Goal: Information Seeking & Learning: Learn about a topic

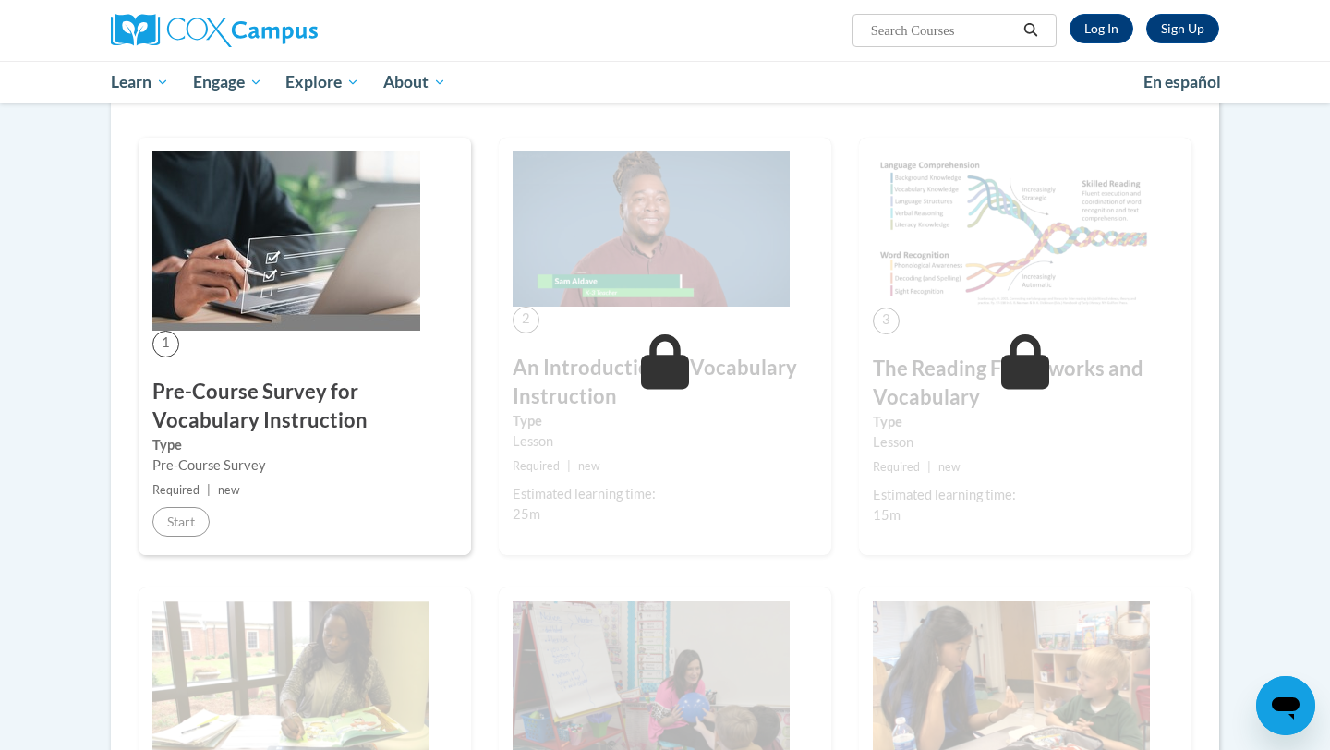
scroll to position [345, 0]
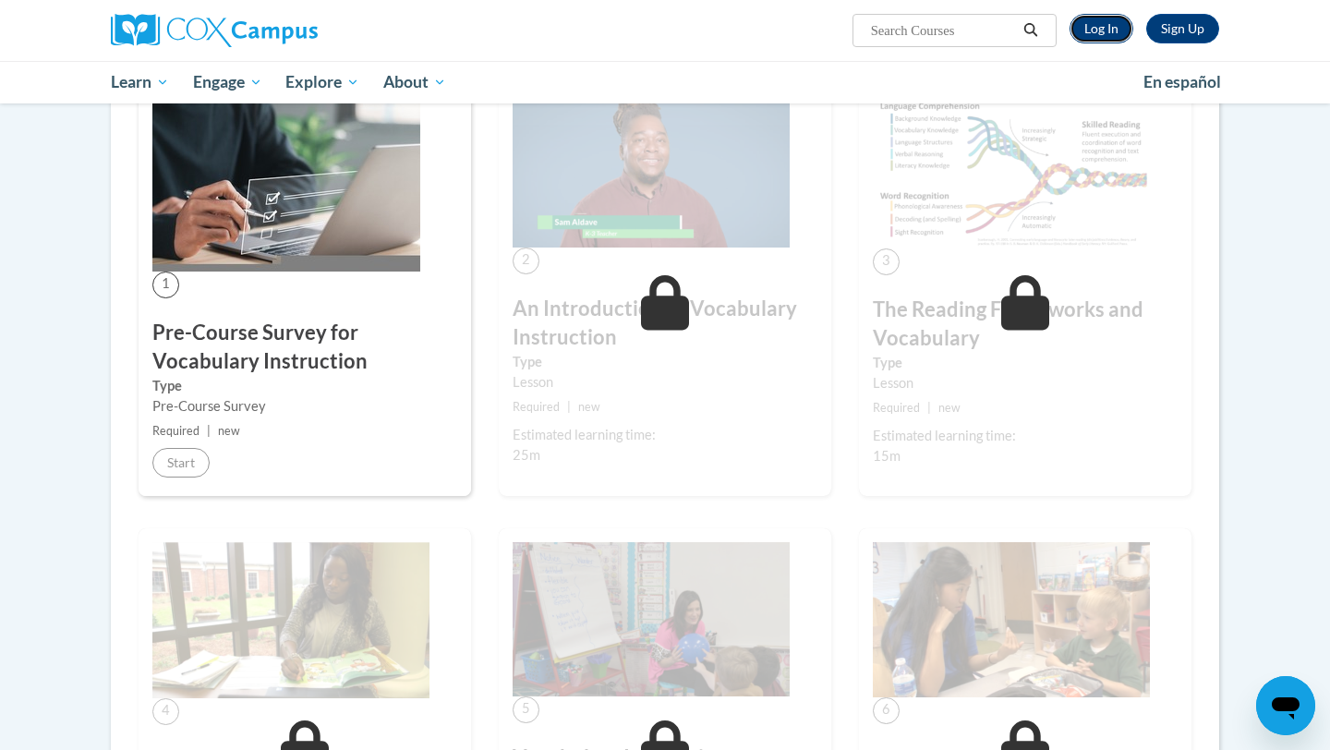
click at [1112, 30] on link "Log In" at bounding box center [1102, 29] width 64 height 30
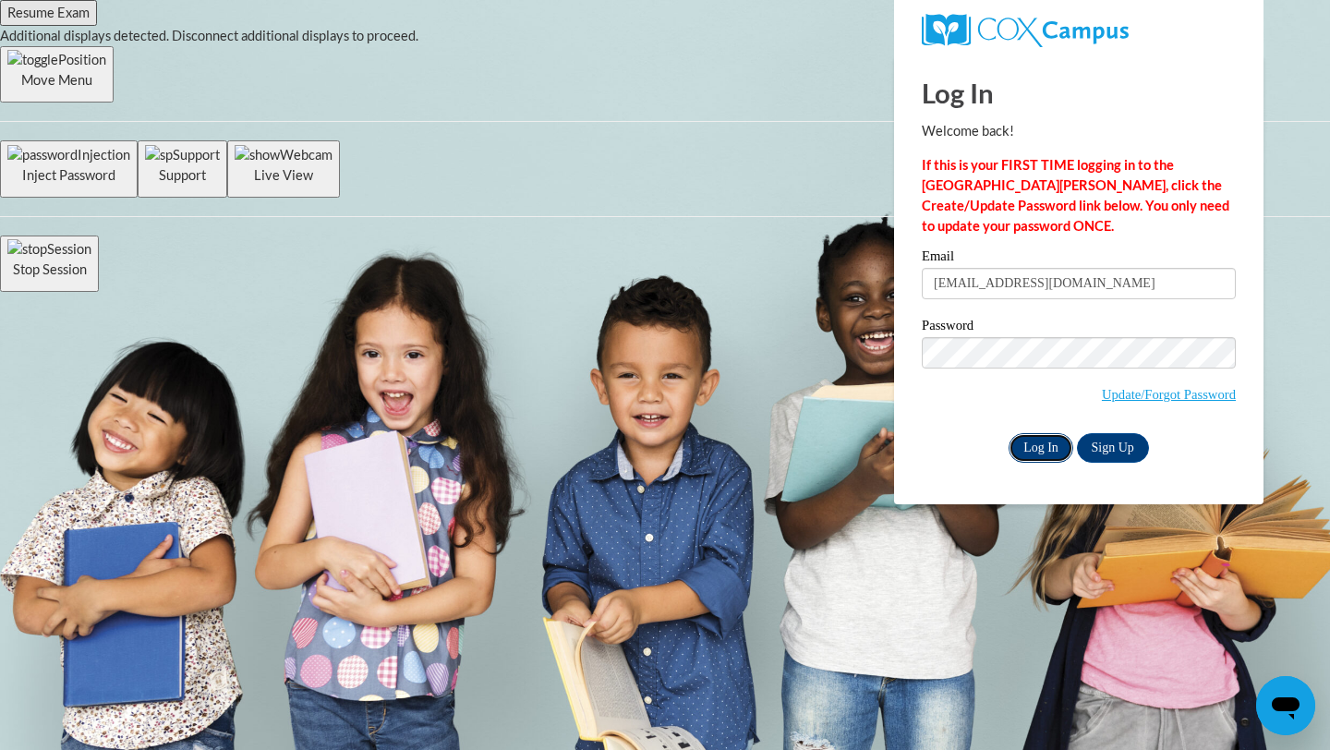
click at [1040, 451] on input "Log In" at bounding box center [1041, 448] width 65 height 30
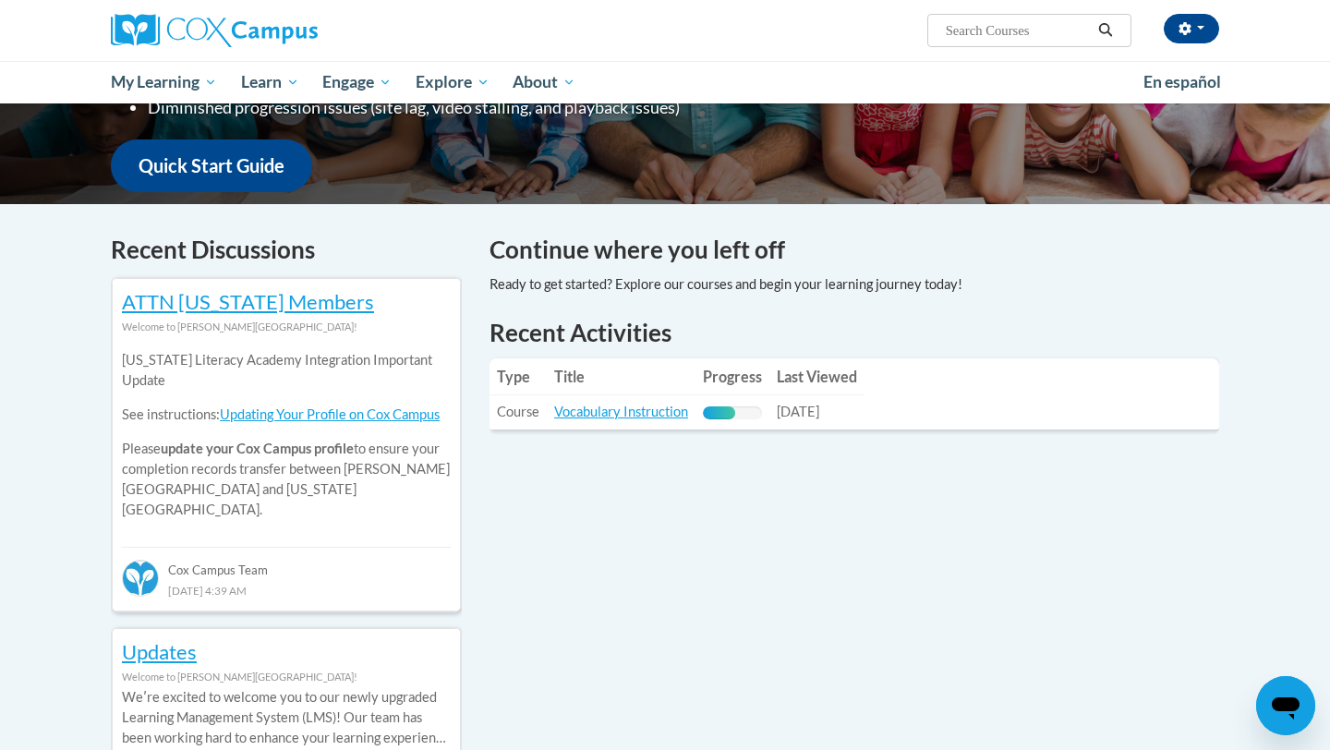
scroll to position [440, 0]
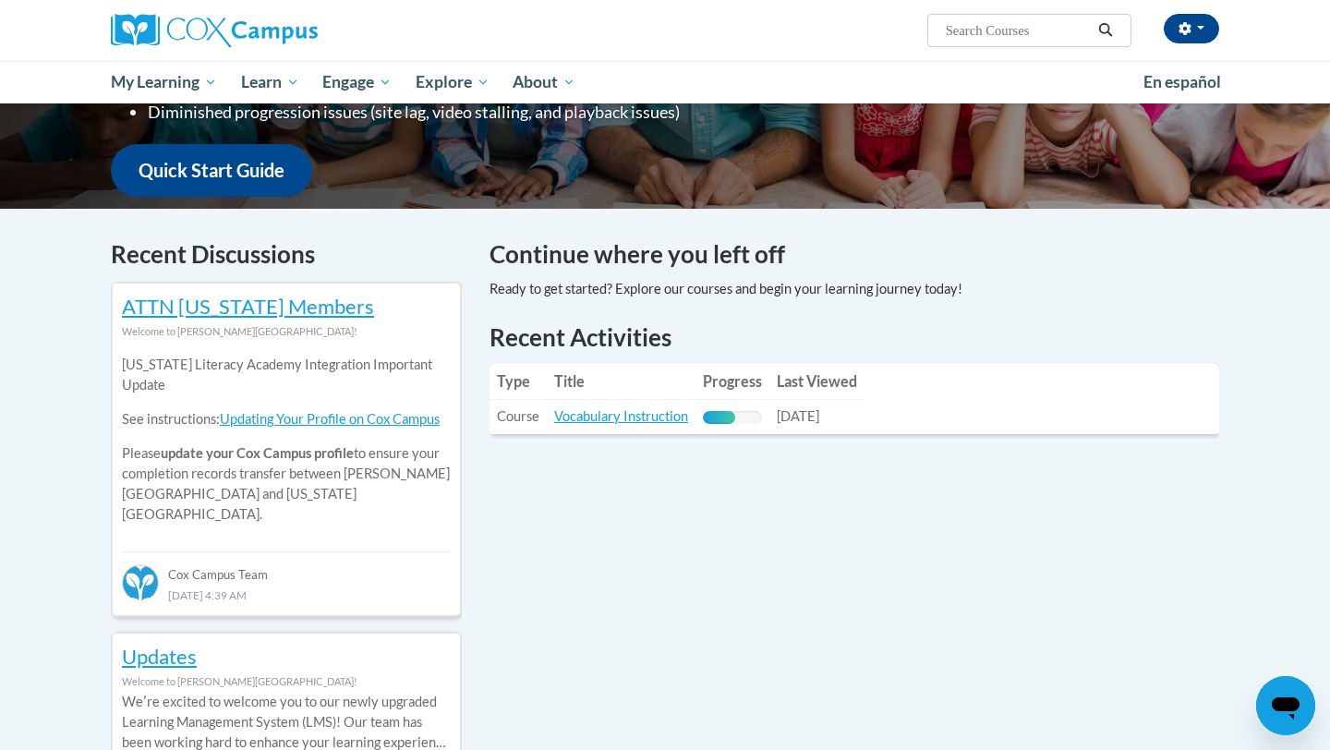
click at [853, 404] on td "Last Viewed: [DATE]" at bounding box center [816, 417] width 95 height 34
click at [653, 420] on link "Vocabulary Instruction" at bounding box center [621, 416] width 134 height 16
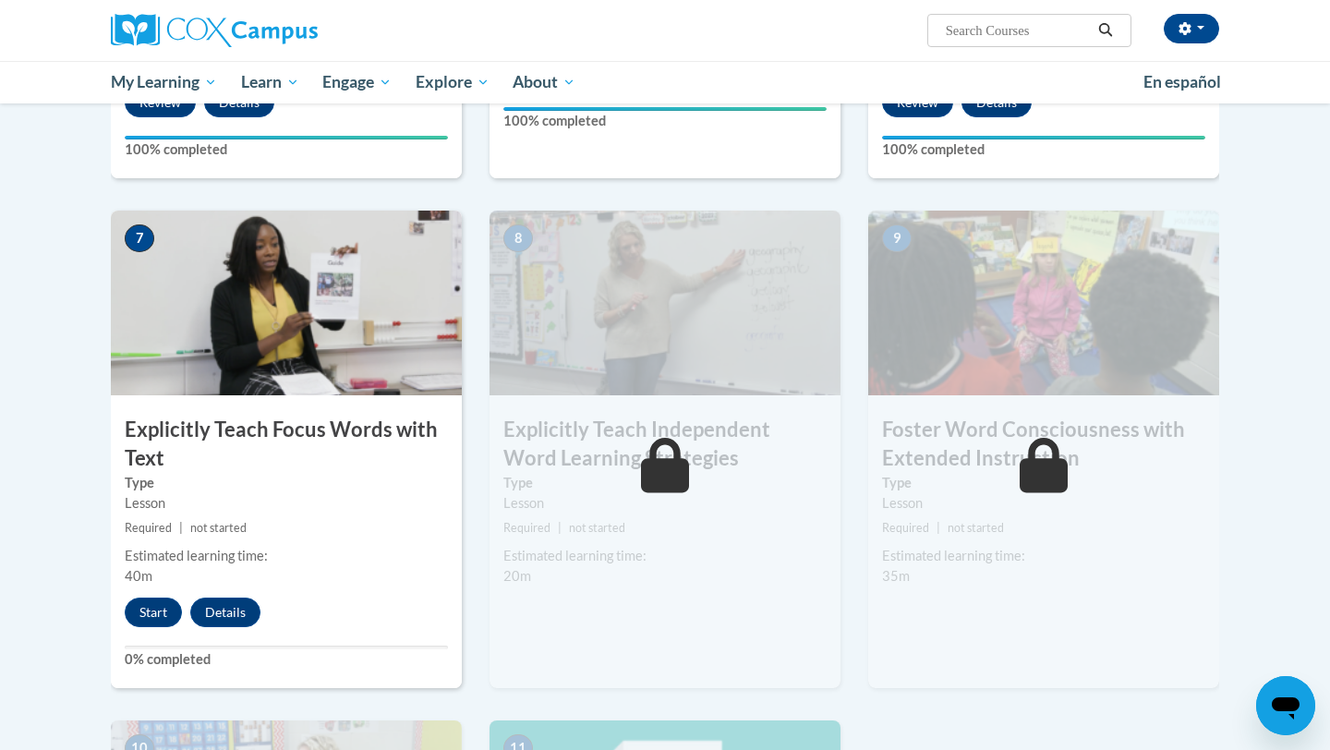
scroll to position [1236, 0]
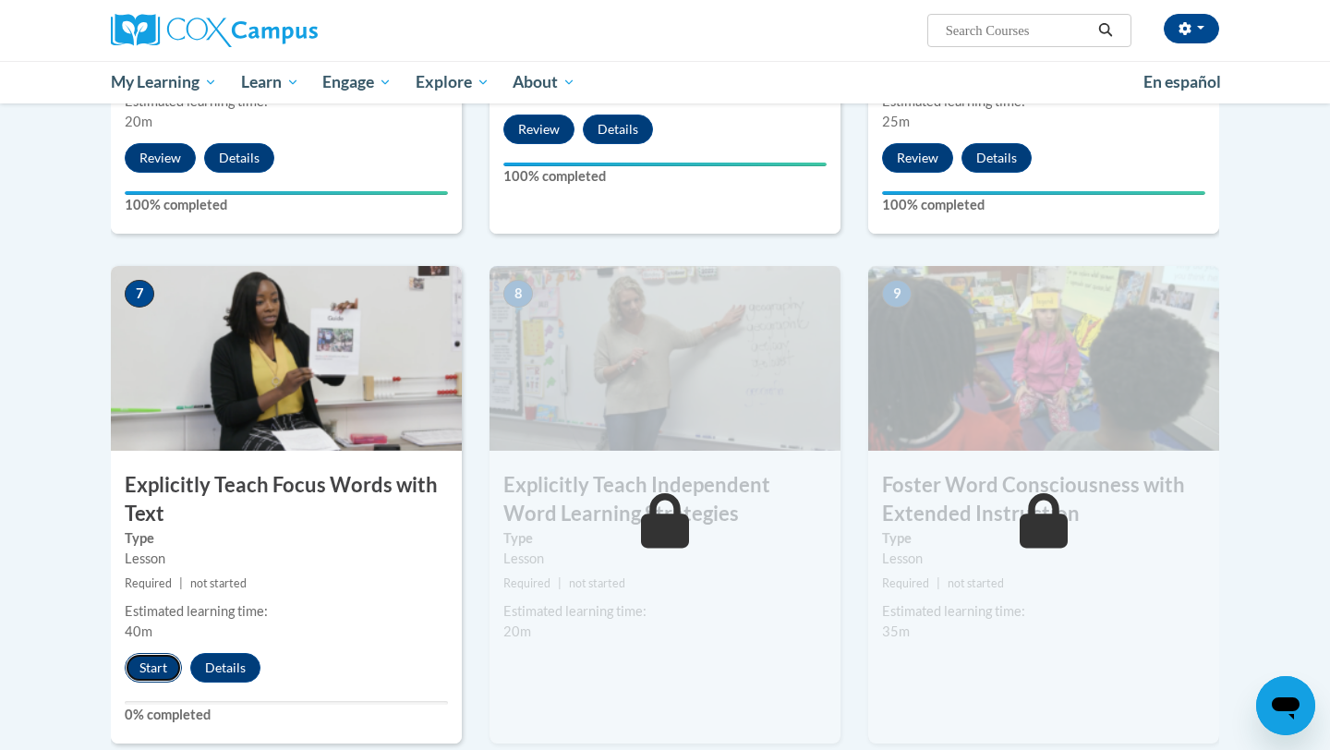
click at [153, 668] on button "Start" at bounding box center [153, 668] width 57 height 30
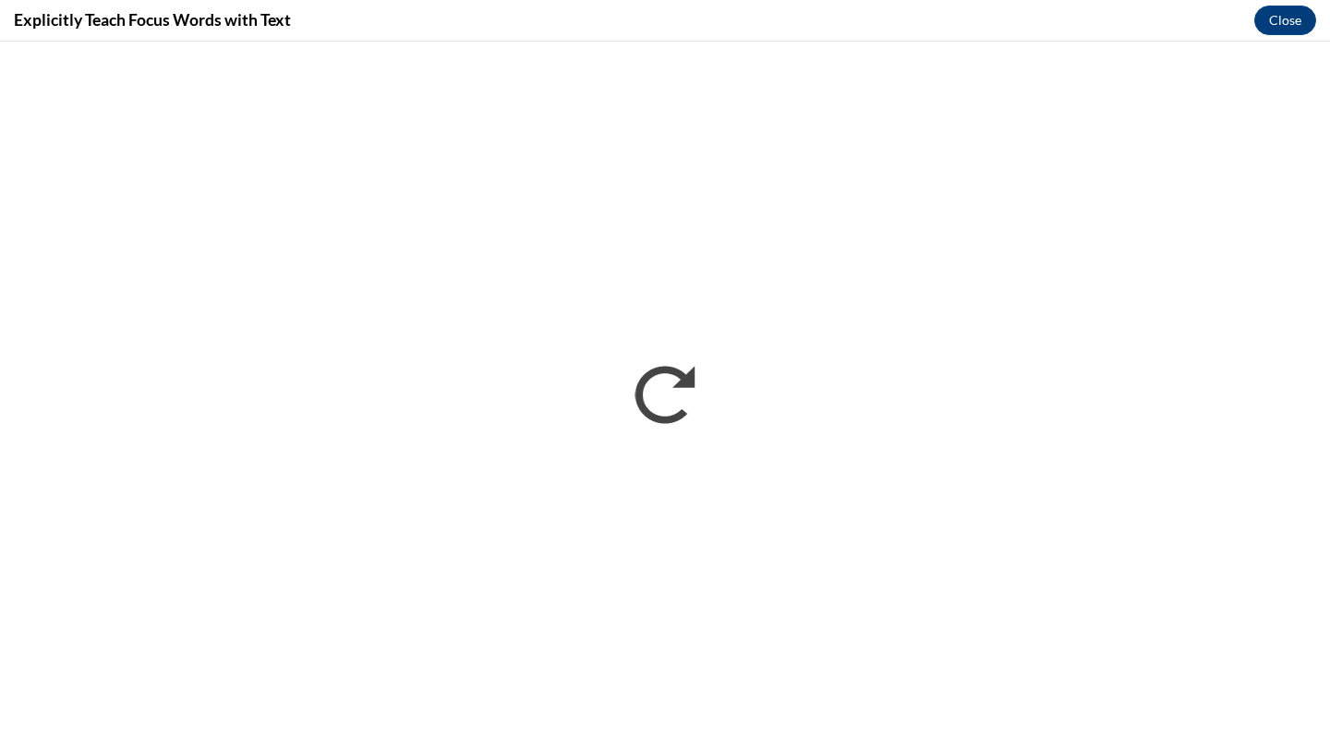
scroll to position [0, 0]
